Goal: Information Seeking & Learning: Learn about a topic

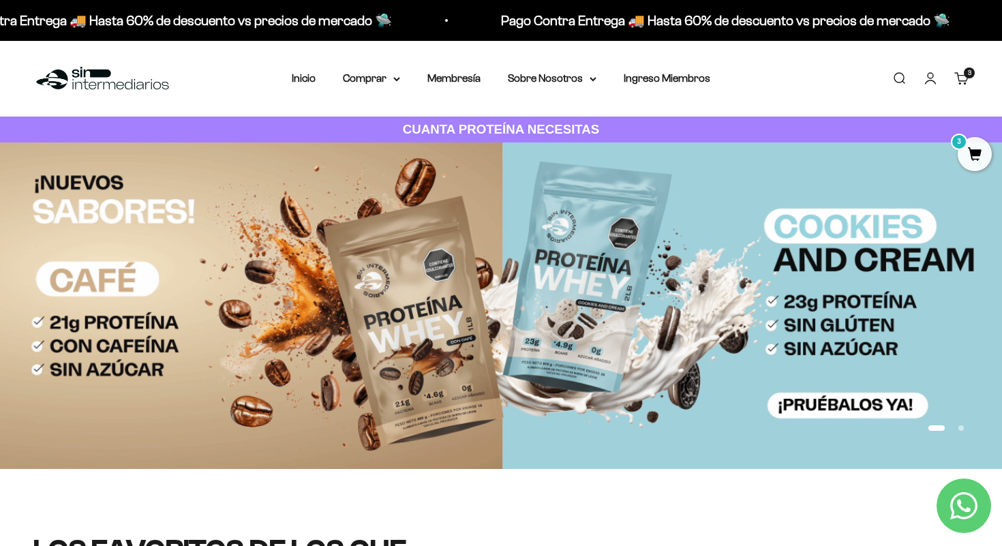
click at [966, 148] on span "3" at bounding box center [975, 154] width 34 height 34
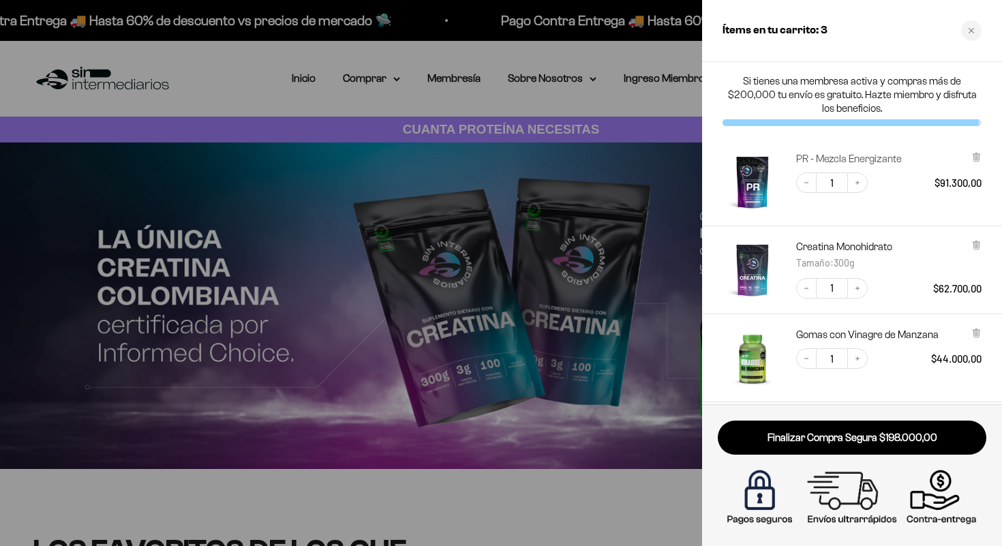
drag, startPoint x: 806, startPoint y: 155, endPoint x: 880, endPoint y: 294, distance: 157.3
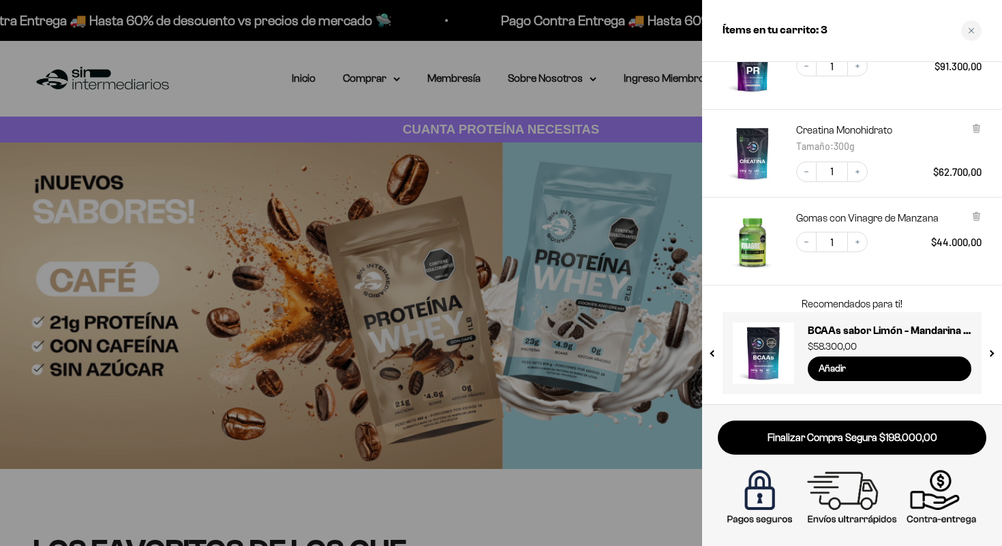
drag, startPoint x: 973, startPoint y: 217, endPoint x: 834, endPoint y: 297, distance: 160.3
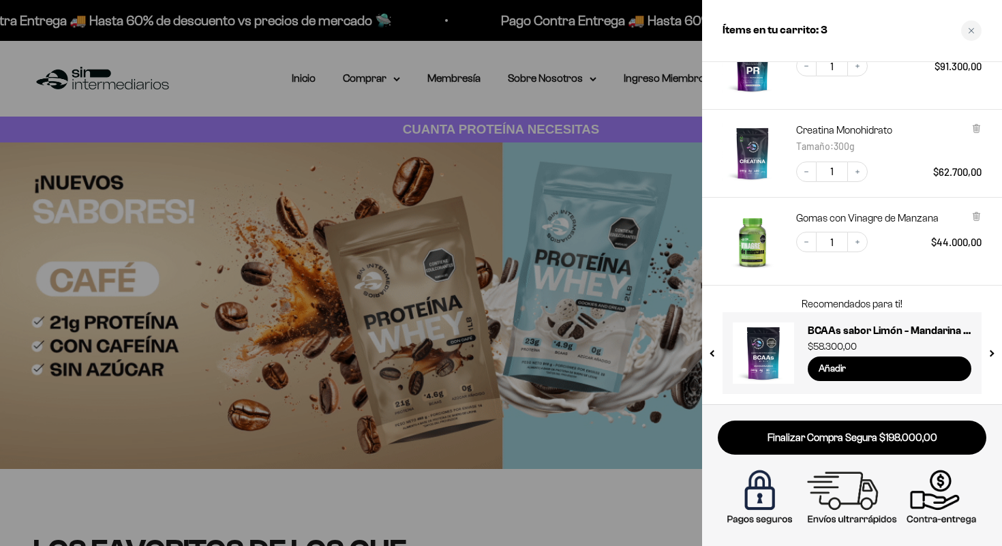
click at [834, 297] on div "Si tienes una membresa activa y compras más de $200,000 tu envío es gratuito. H…" at bounding box center [852, 233] width 300 height 342
click at [917, 275] on div "Gomas con Vinagre de Manzana Decrease quantity 1 Increase quantity $44.000,00" at bounding box center [852, 242] width 300 height 88
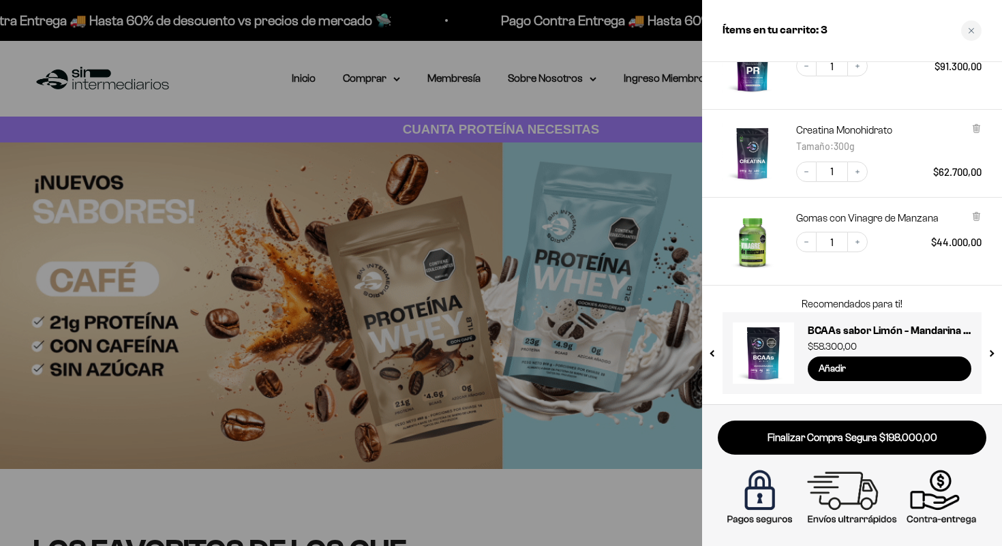
scroll to position [0, 0]
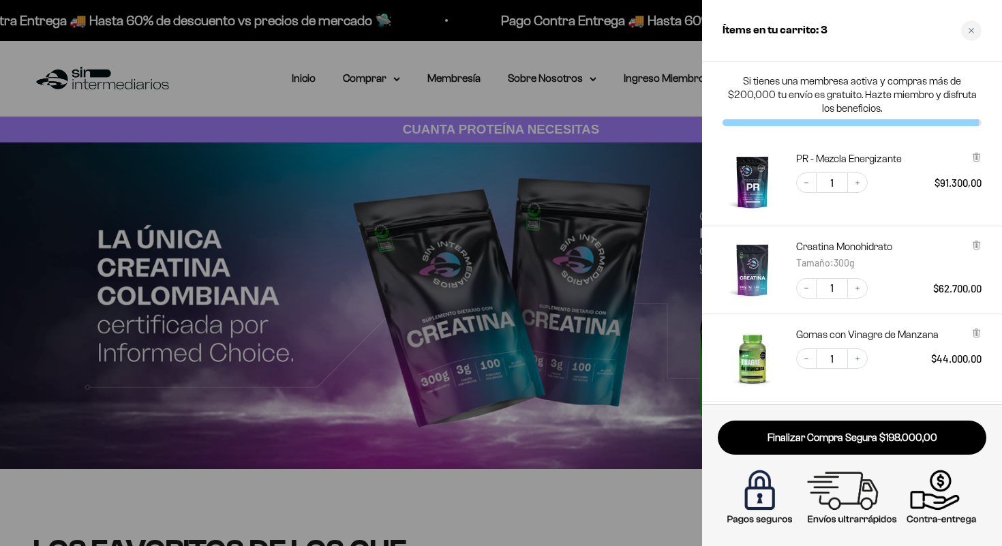
click at [606, 72] on div at bounding box center [501, 273] width 1002 height 546
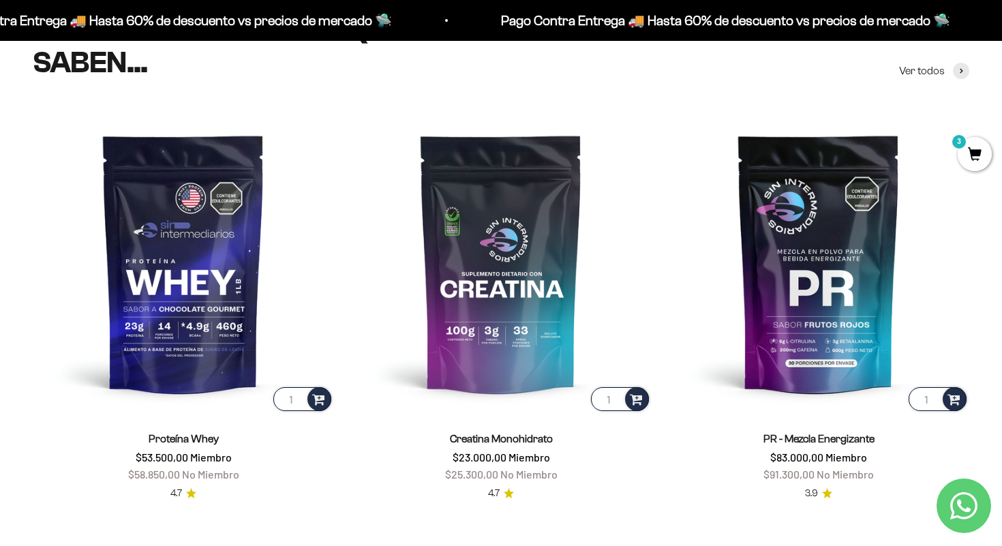
scroll to position [521, 0]
click at [974, 160] on span "3" at bounding box center [975, 154] width 34 height 34
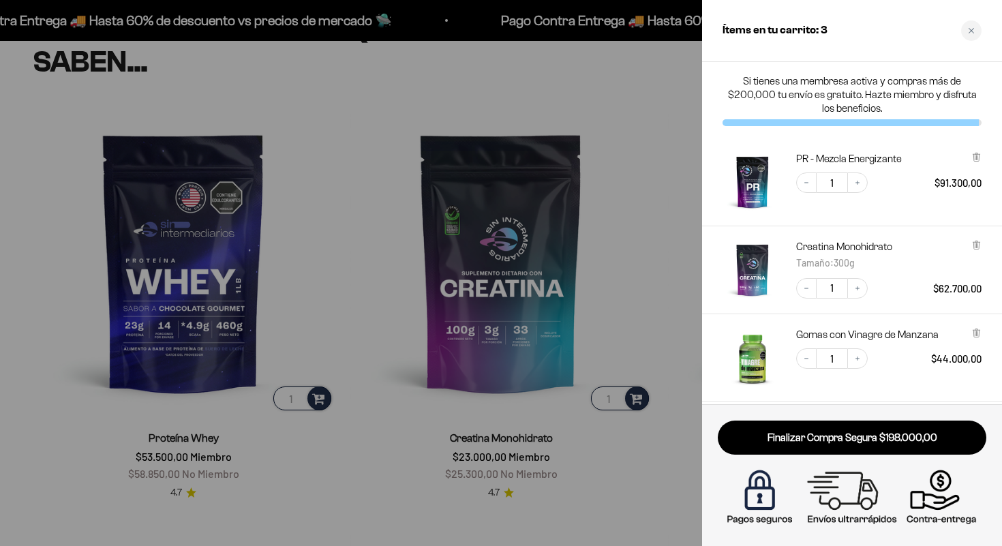
click at [746, 185] on img "PR - Mezcla Energizante" at bounding box center [752, 182] width 60 height 60
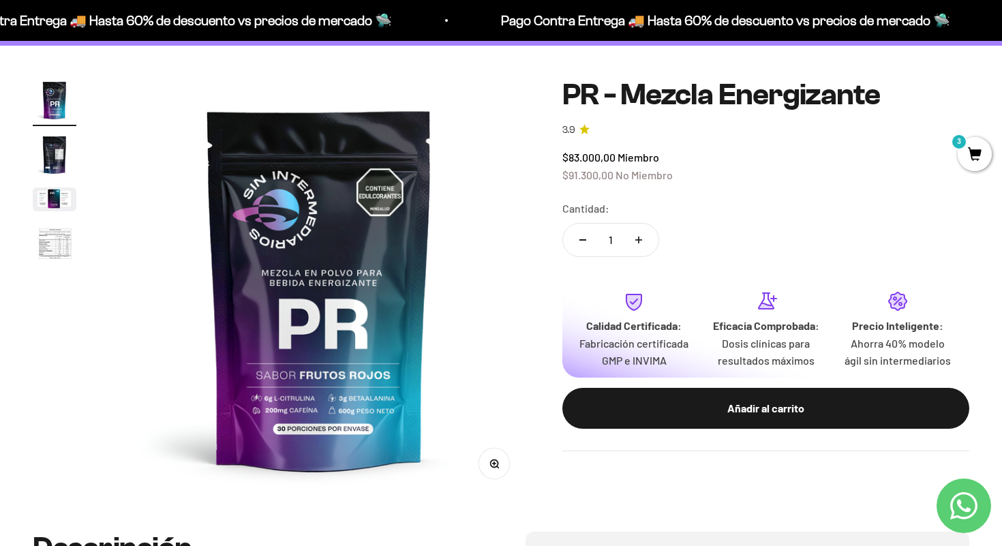
click at [46, 201] on img "Ir al artículo 3" at bounding box center [55, 199] width 44 height 24
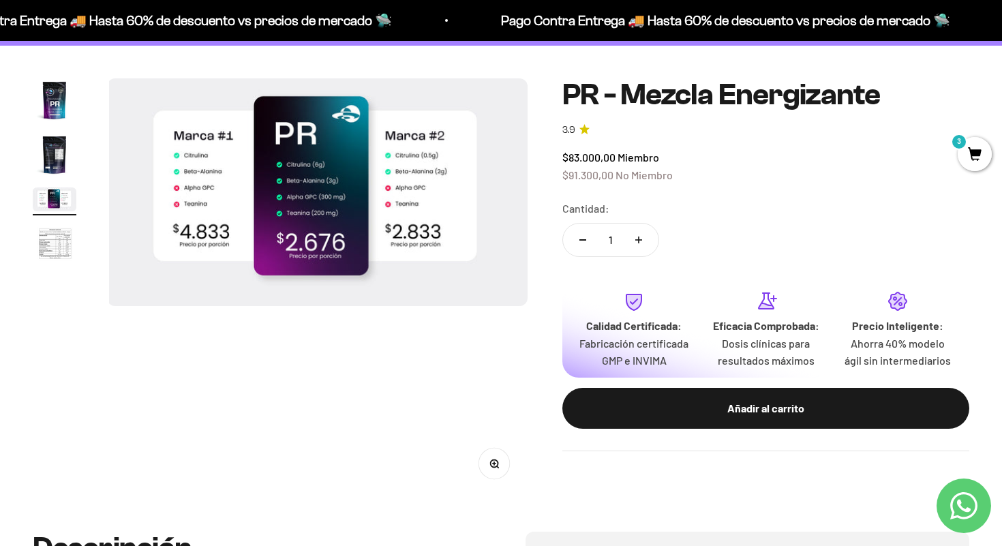
click at [48, 249] on img "Ir al artículo 4" at bounding box center [55, 244] width 44 height 45
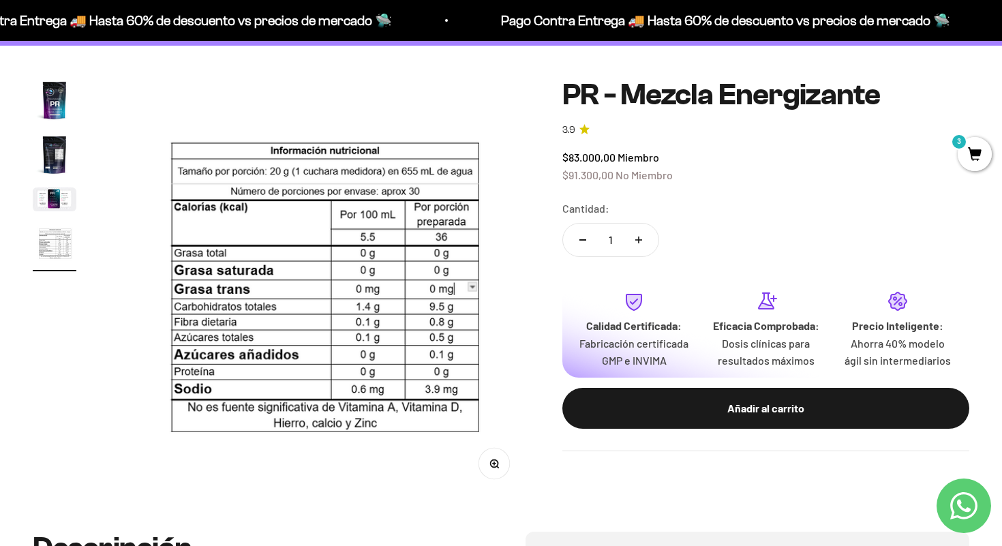
scroll to position [0, 1311]
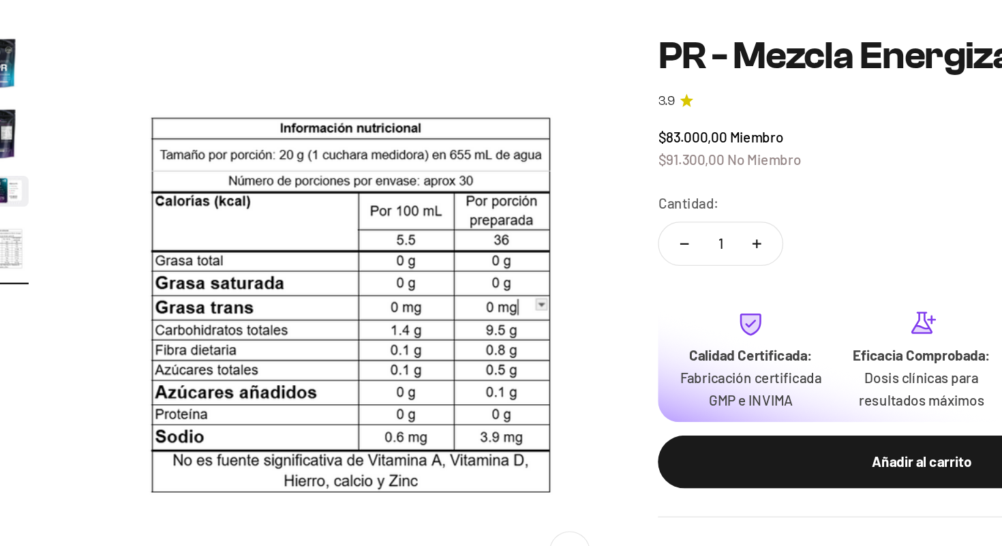
click at [106, 333] on product-gallery "Zoom Ir al artículo 1 Ir al artículo 2 Ir al artículo 3 Ir al artículo 4" at bounding box center [281, 295] width 497 height 435
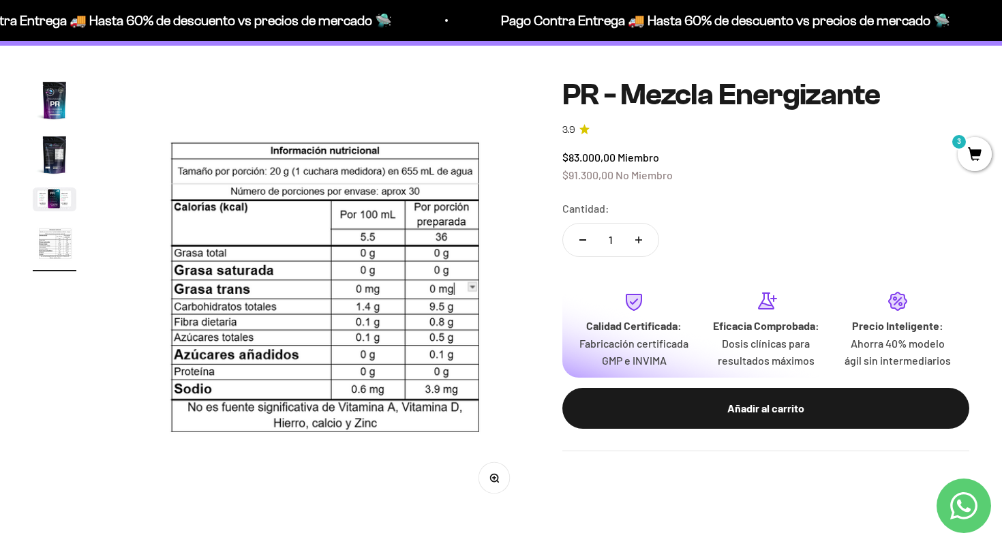
drag, startPoint x: 466, startPoint y: 101, endPoint x: 434, endPoint y: 359, distance: 259.6
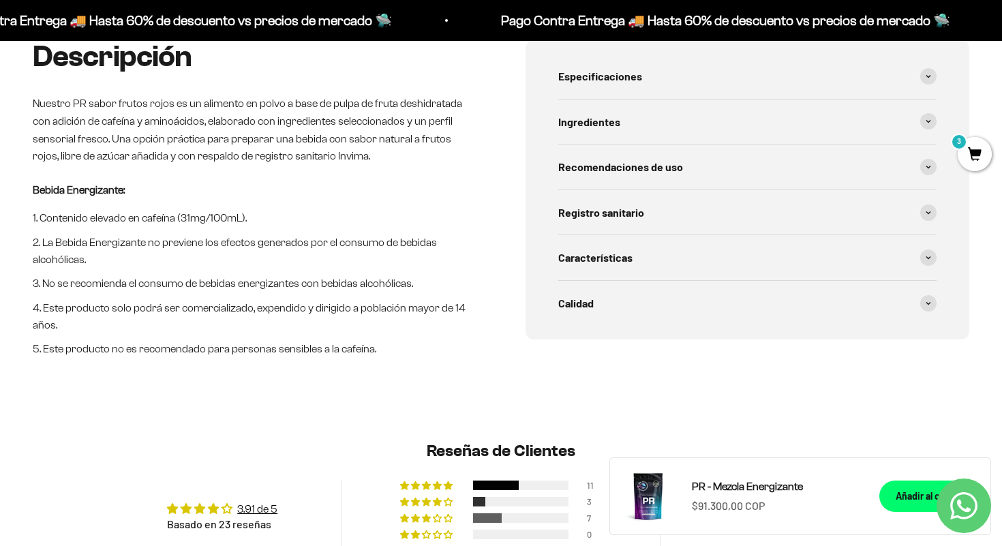
scroll to position [627, 0]
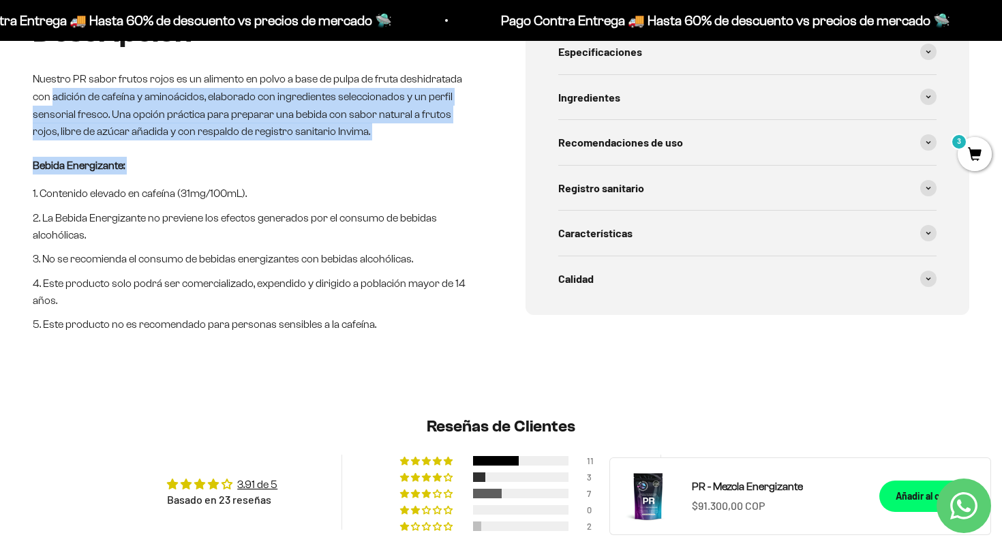
drag, startPoint x: 33, startPoint y: 102, endPoint x: 122, endPoint y: 187, distance: 123.4
click at [122, 187] on div "Descripción Nuestro PR sabor frutos rojos es un alimento en polvo a base de pul…" at bounding box center [255, 175] width 444 height 318
click at [25, 94] on div "Descripción Nuestro PR sabor frutos rojos es un alimento en polvo a base de pul…" at bounding box center [501, 207] width 1002 height 383
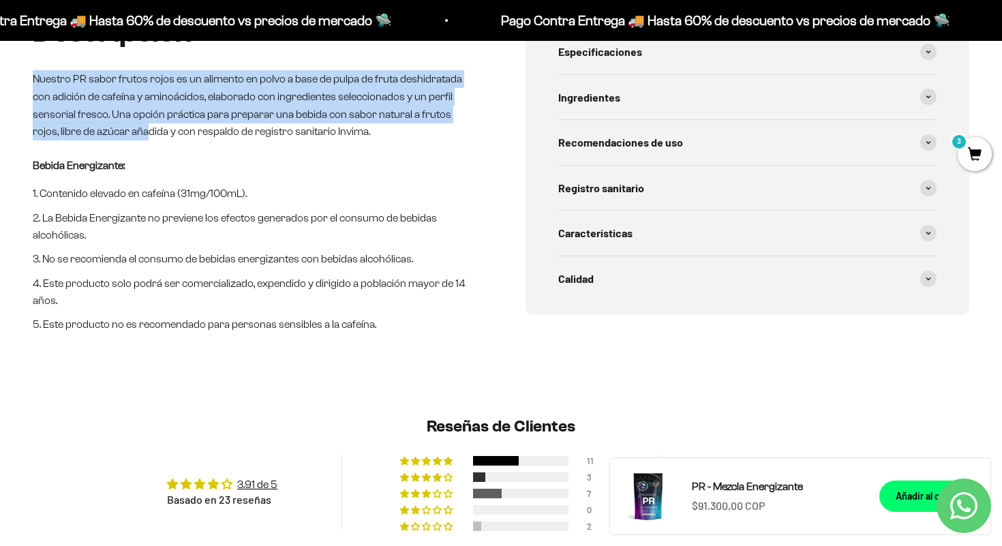
drag, startPoint x: 18, startPoint y: 64, endPoint x: 96, endPoint y: 145, distance: 112.3
click at [94, 143] on div "Descripción Nuestro PR sabor frutos rojos es un alimento en polvo a base de pul…" at bounding box center [501, 207] width 1002 height 383
click at [87, 134] on p "Nuestro PR sabor frutos rojos es un alimento en polvo a base de pulpa de fruta …" at bounding box center [255, 106] width 444 height 70
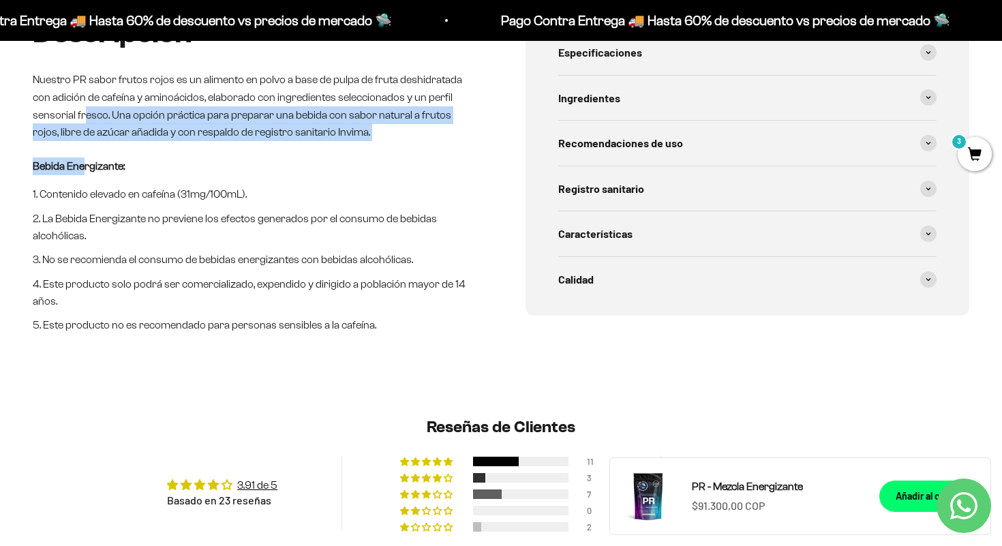
drag, startPoint x: 40, startPoint y: 121, endPoint x: 84, endPoint y: 164, distance: 61.7
click at [82, 163] on div "Descripción Nuestro PR sabor frutos rojos es un alimento en polvo a base de pul…" at bounding box center [255, 175] width 444 height 318
click at [61, 152] on div "Descripción Nuestro PR sabor frutos rojos es un alimento en polvo a base de pul…" at bounding box center [255, 175] width 444 height 318
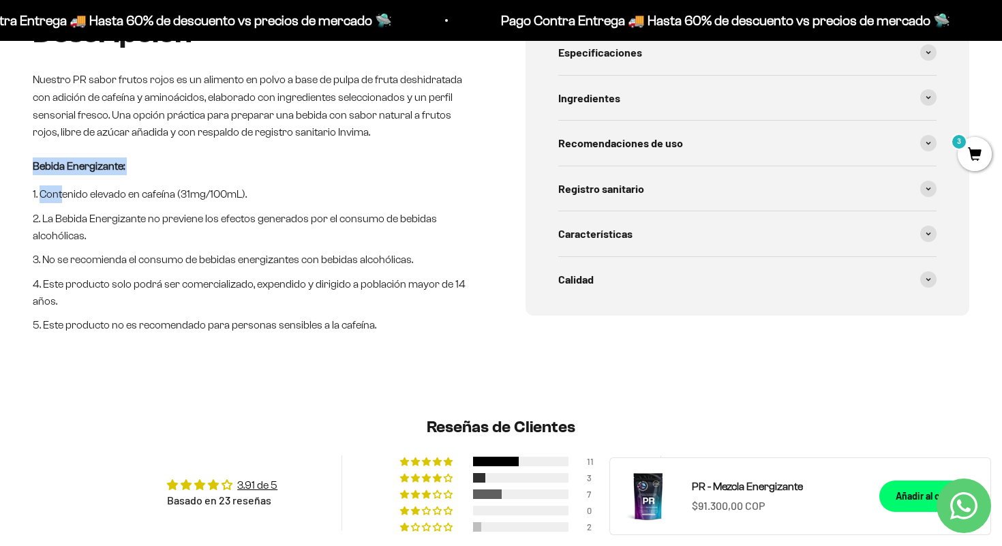
drag, startPoint x: 27, startPoint y: 160, endPoint x: 82, endPoint y: 209, distance: 73.9
click at [80, 208] on div "Descripción Nuestro PR sabor frutos rojos es un alimento en polvo a base de pul…" at bounding box center [501, 207] width 1002 height 383
click at [42, 194] on li "Contenido elevado en cafeína (31mg/100mL)." at bounding box center [255, 194] width 444 height 18
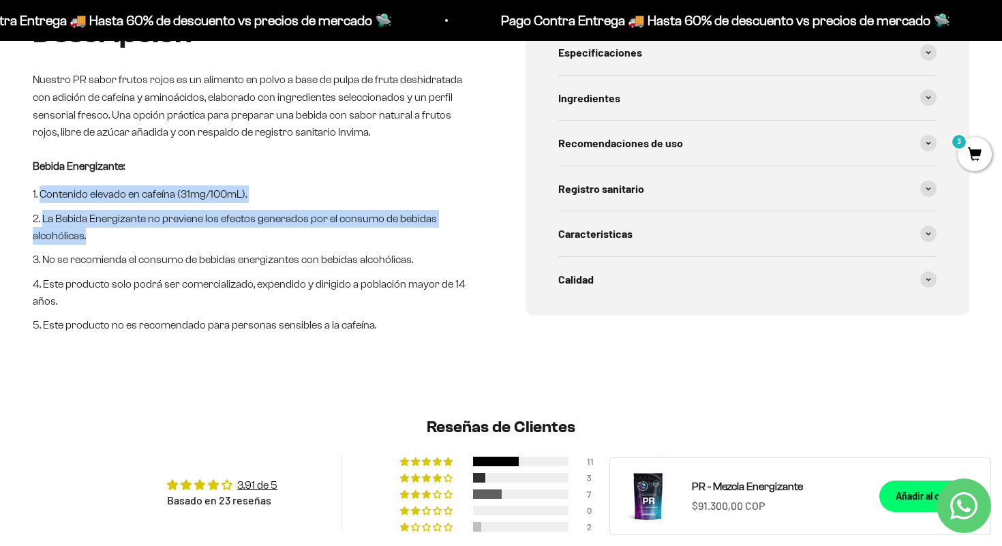
drag, startPoint x: 46, startPoint y: 203, endPoint x: 132, endPoint y: 275, distance: 112.3
click at [132, 273] on div "Descripción Nuestro PR sabor frutos rojos es un alimento en polvo a base de pul…" at bounding box center [501, 207] width 1002 height 383
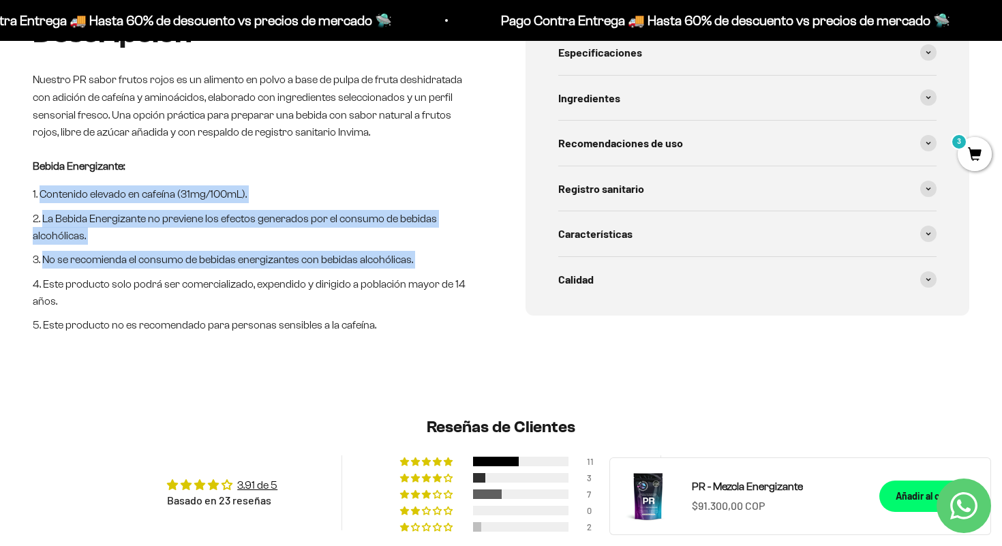
click at [91, 249] on ol "Contenido elevado en cafeína (31mg/100mL). La Bebida Energizante no previene lo…" at bounding box center [255, 259] width 444 height 149
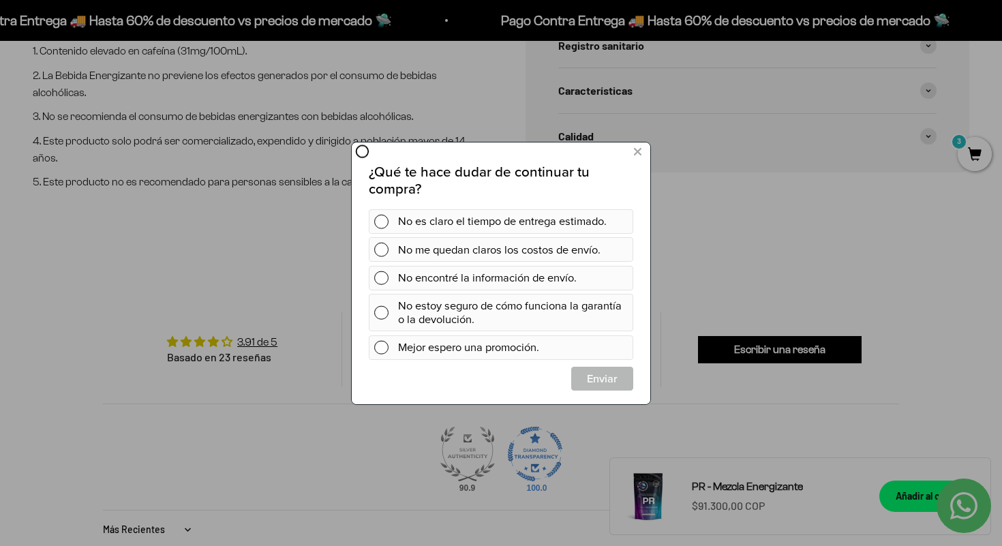
scroll to position [0, 0]
click at [641, 152] on button at bounding box center [637, 151] width 25 height 22
